Goal: Information Seeking & Learning: Learn about a topic

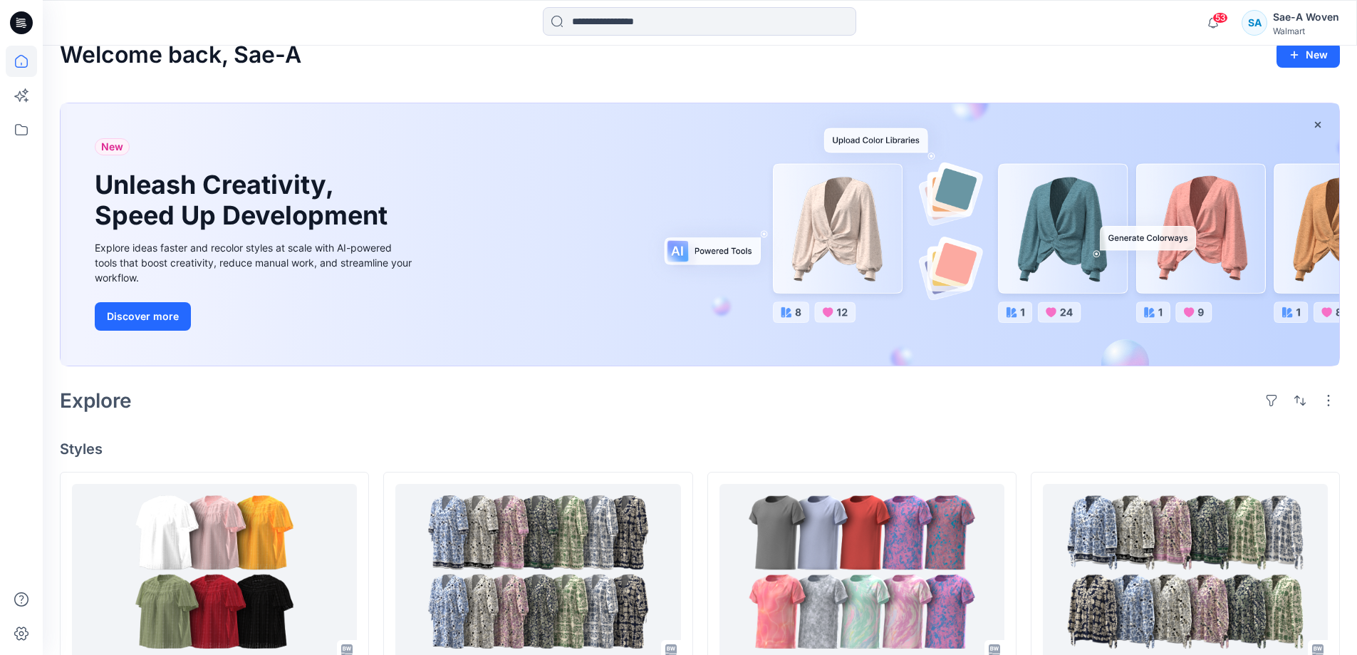
scroll to position [662, 0]
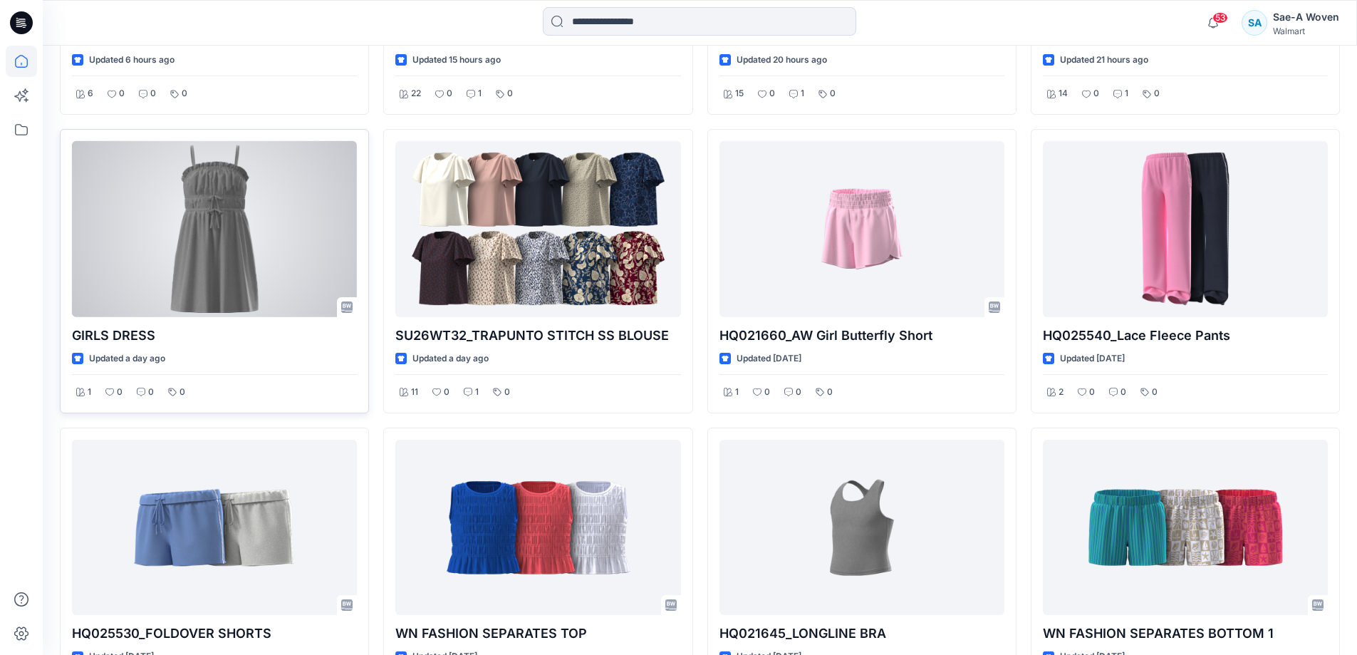
click at [234, 244] on div at bounding box center [214, 229] width 285 height 176
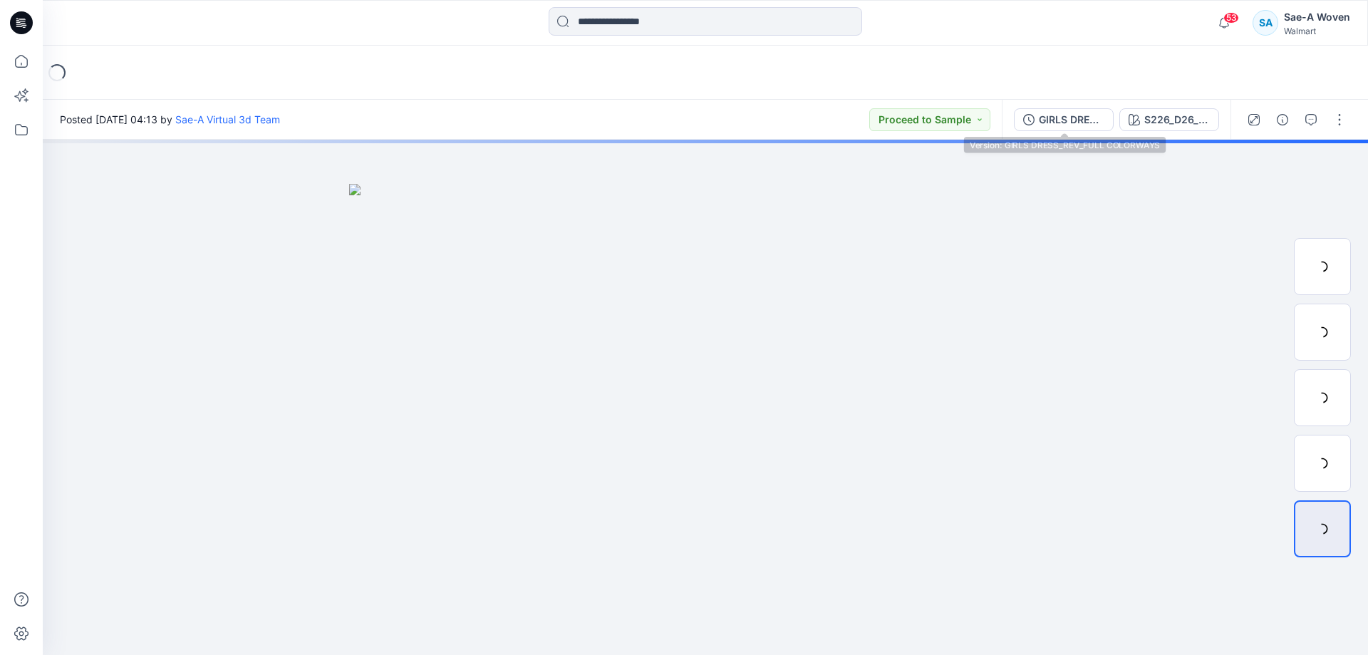
click at [1076, 126] on div "GIRLS DRESS_REV_FULL COLORWAYS" at bounding box center [1072, 120] width 66 height 16
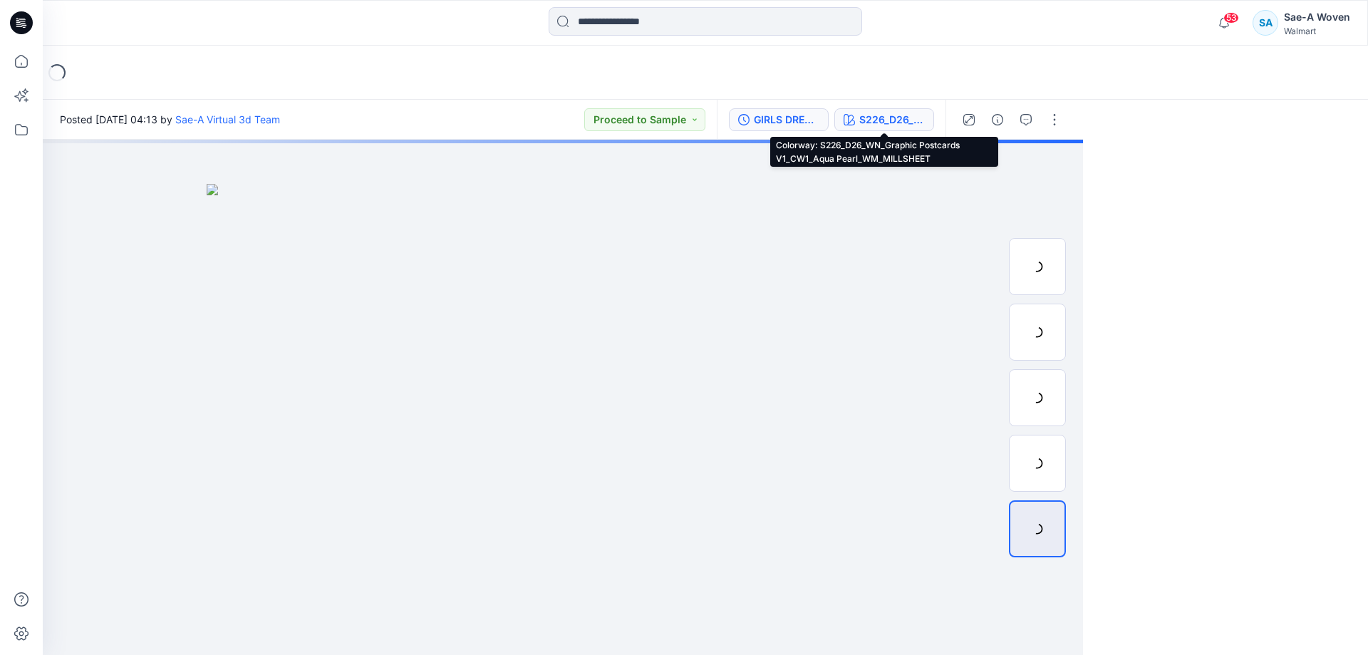
click at [873, 120] on div "S226_D26_WN_Graphic Postcards V1_CW1_Aqua Pearl_WM_MILLSHEET" at bounding box center [892, 120] width 66 height 16
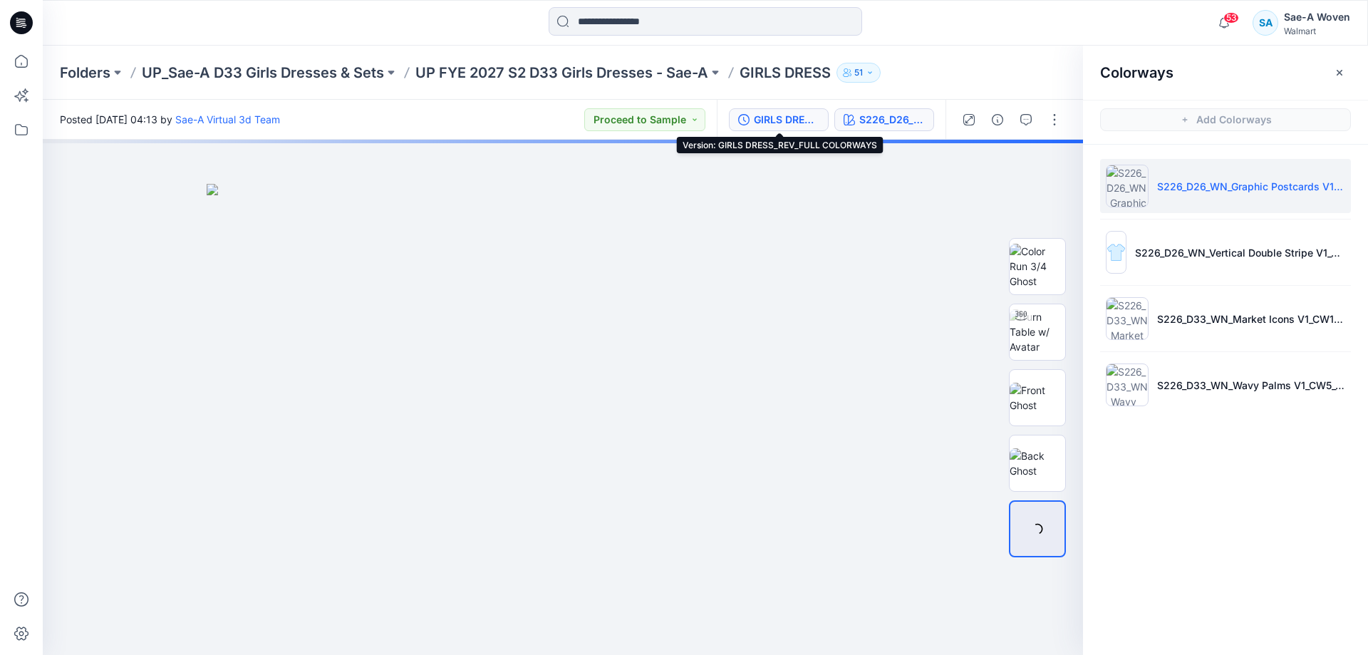
click at [770, 122] on div "GIRLS DRESS_REV_FULL COLORWAYS" at bounding box center [787, 120] width 66 height 16
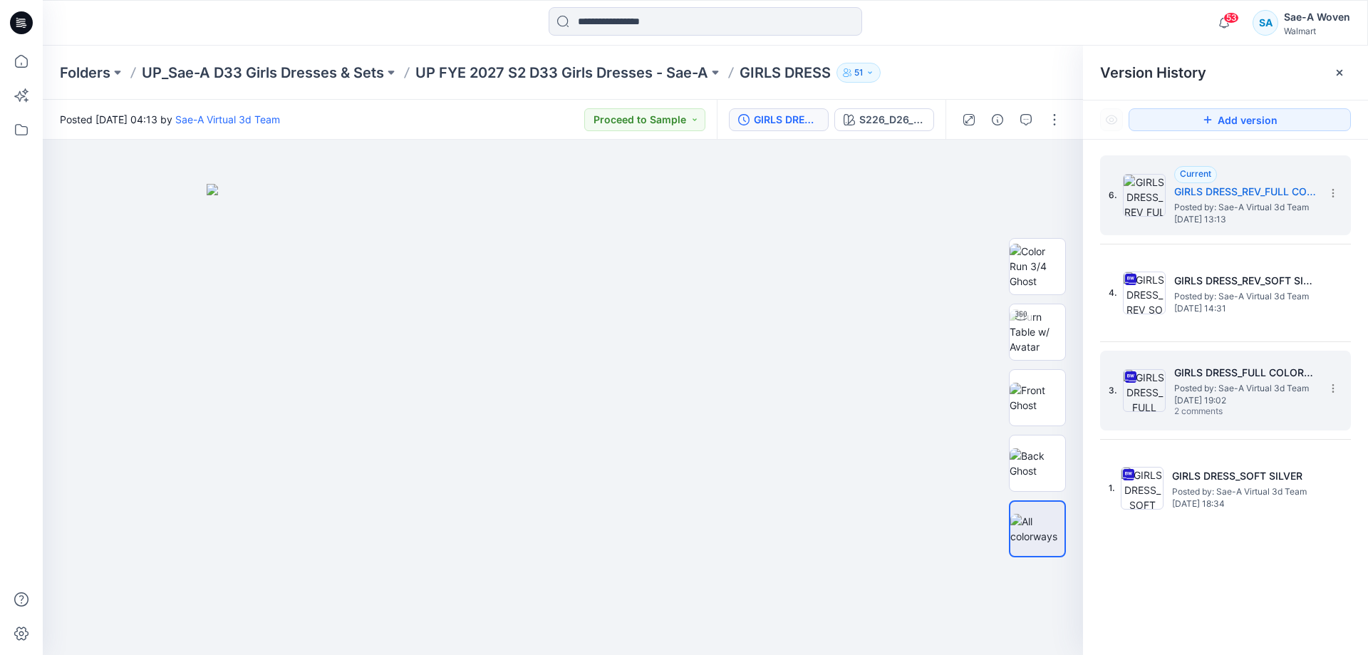
click at [1229, 387] on span "Posted by: Sae-A Virtual 3d Team" at bounding box center [1245, 388] width 143 height 14
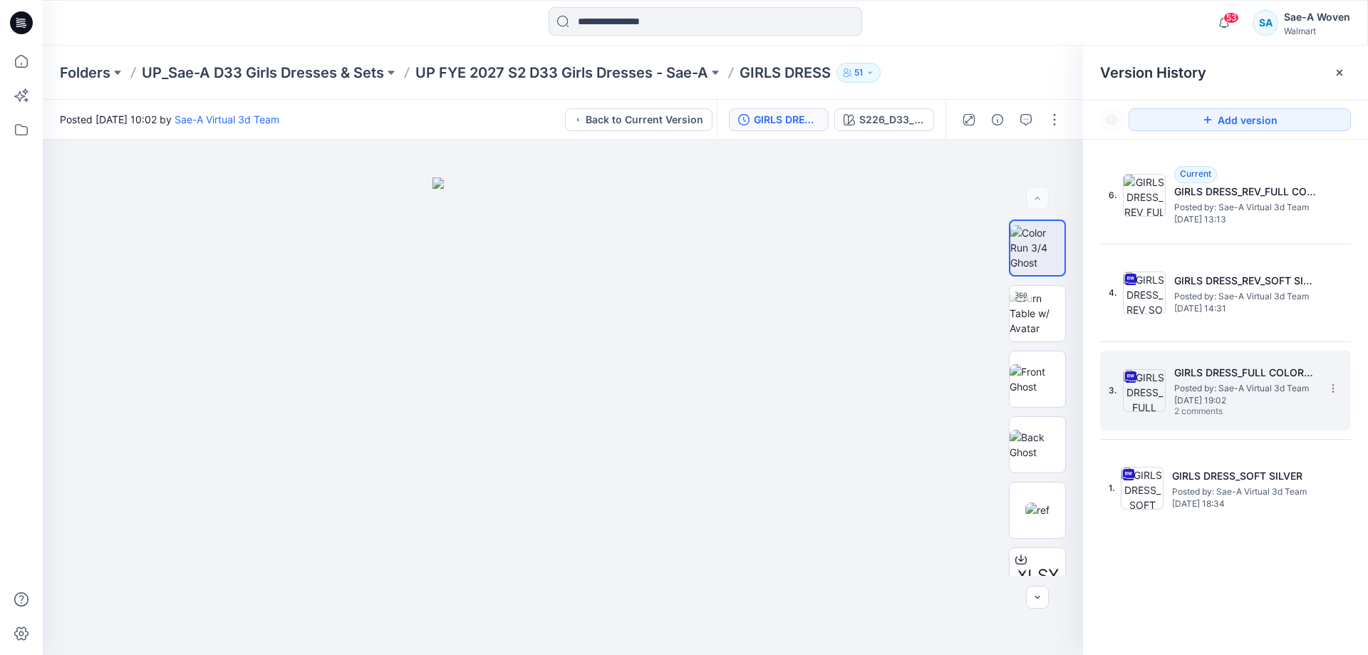
click at [1154, 398] on img at bounding box center [1144, 390] width 43 height 43
click at [893, 113] on div "S226_D33_WN_AOP_23" at bounding box center [892, 120] width 66 height 16
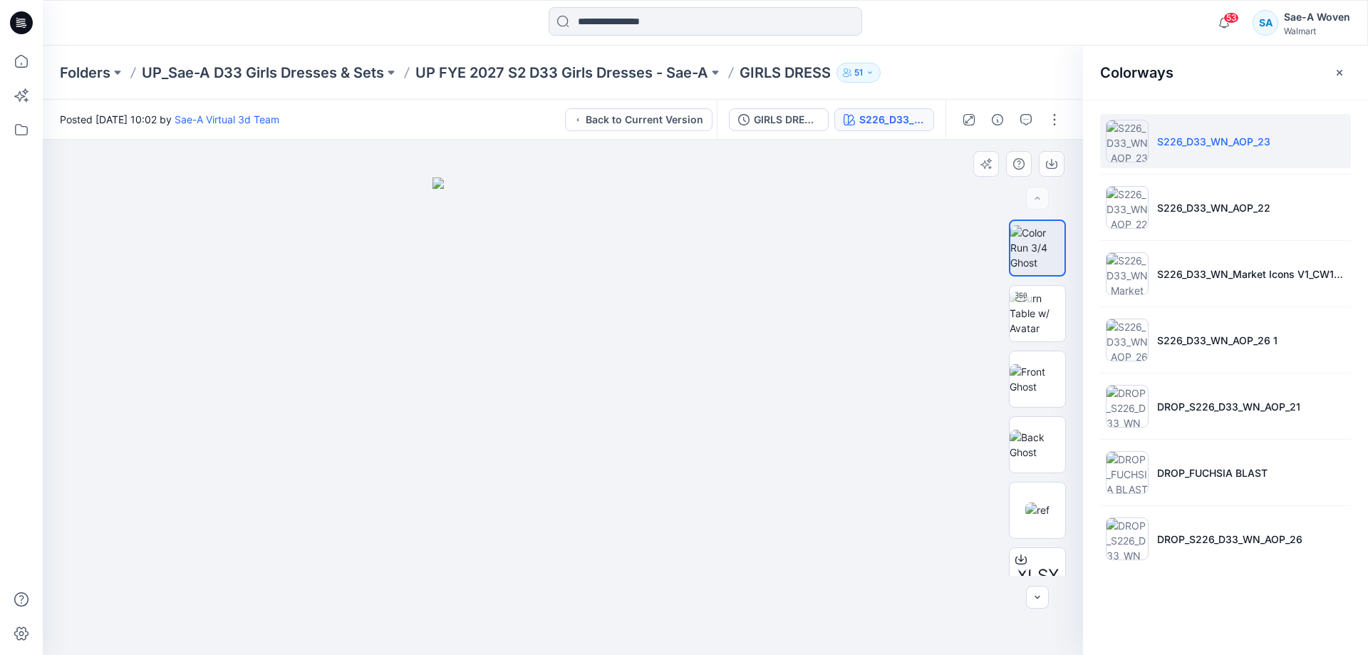
drag, startPoint x: 631, startPoint y: 405, endPoint x: 678, endPoint y: 378, distance: 55.2
click at [678, 378] on img at bounding box center [563, 416] width 261 height 478
click at [1025, 120] on icon "button" at bounding box center [1025, 119] width 11 height 11
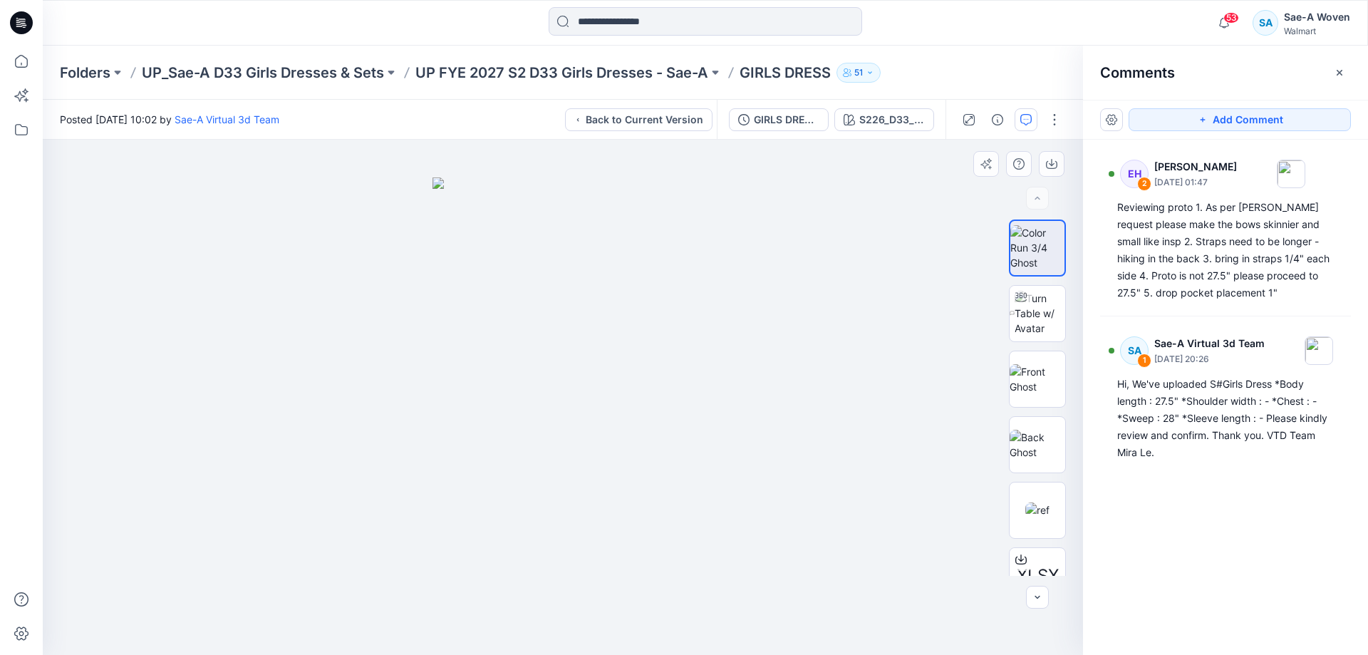
click at [995, 394] on div "XLSX BW" at bounding box center [1037, 397] width 91 height 356
click at [1033, 384] on img at bounding box center [1038, 379] width 56 height 30
click at [1039, 430] on img at bounding box center [1038, 445] width 56 height 30
